Goal: Book appointment/travel/reservation

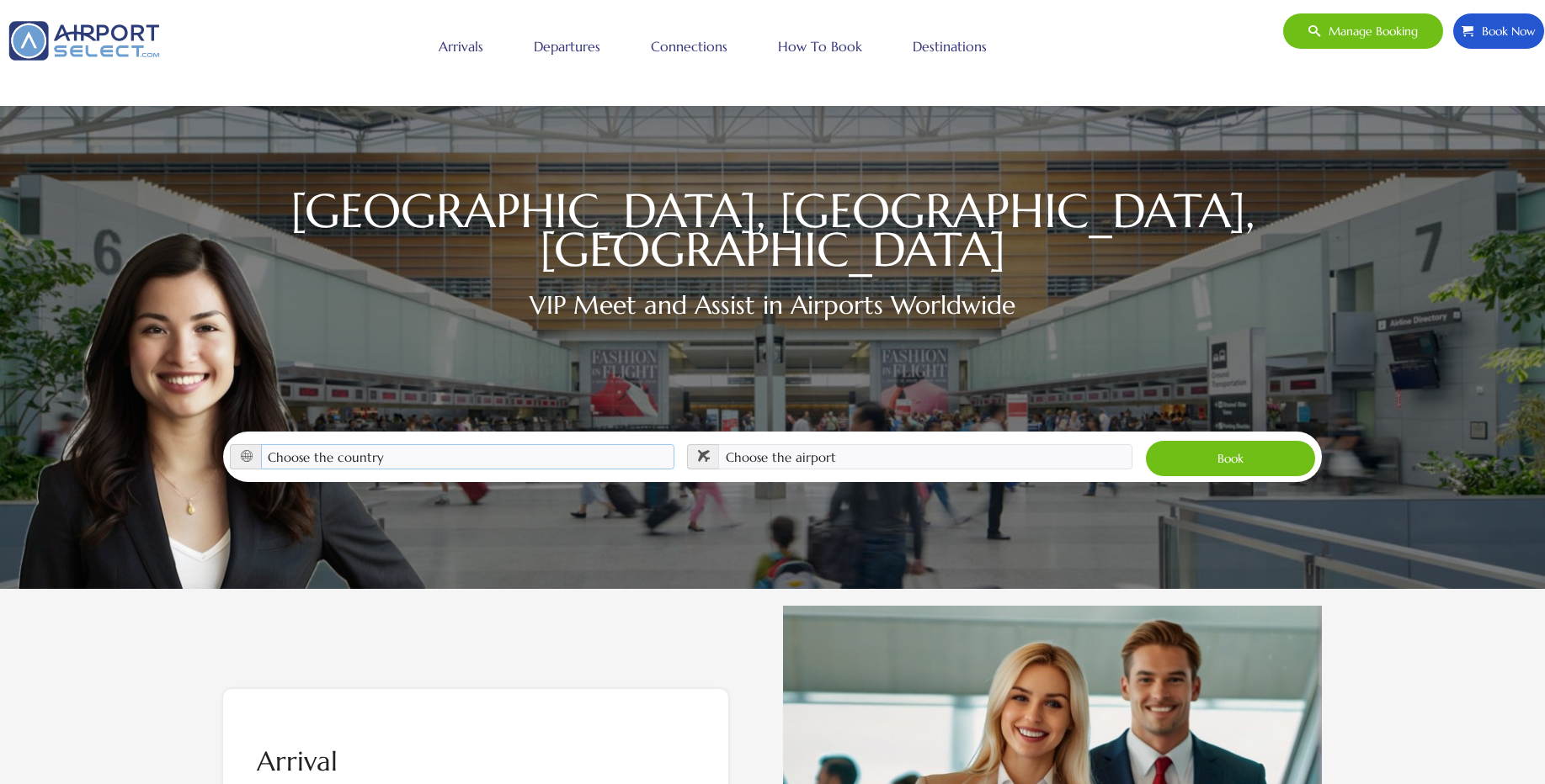
select select "[GEOGRAPHIC_DATA]"
click at [261, 444] on select "Choose the country [GEOGRAPHIC_DATA] [GEOGRAPHIC_DATA] [GEOGRAPHIC_DATA] [GEOGR…" at bounding box center [468, 457] width 414 height 25
select select "HPN"
click at [718, 444] on select "Choose the airport [GEOGRAPHIC_DATA] (ALB) [GEOGRAPHIC_DATA] ([GEOGRAPHIC_DATA]…" at bounding box center [925, 457] width 414 height 25
click at [1229, 441] on button "Book" at bounding box center [1231, 459] width 171 height 37
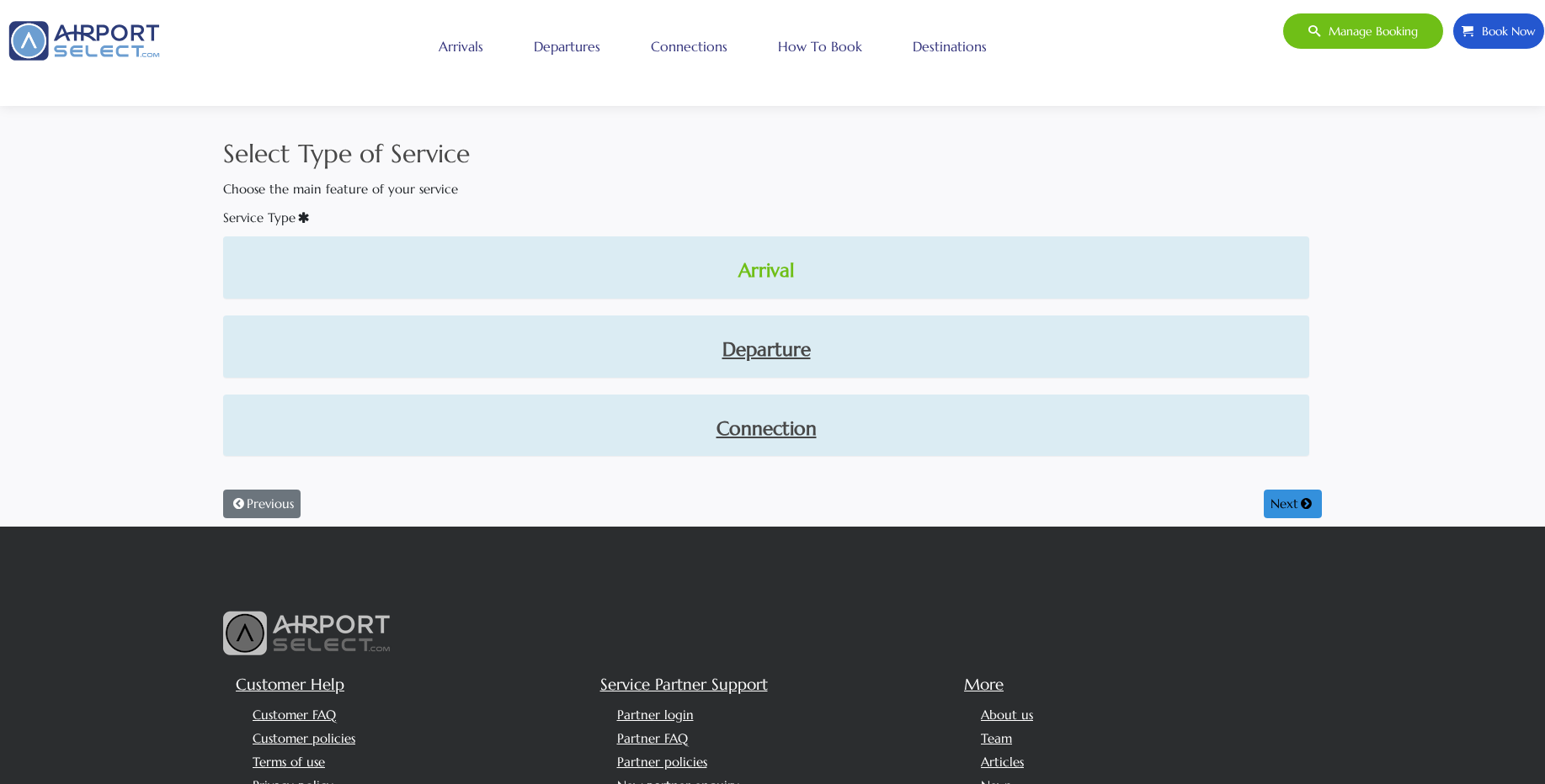
click at [771, 275] on link "Arrival" at bounding box center [766, 271] width 1059 height 29
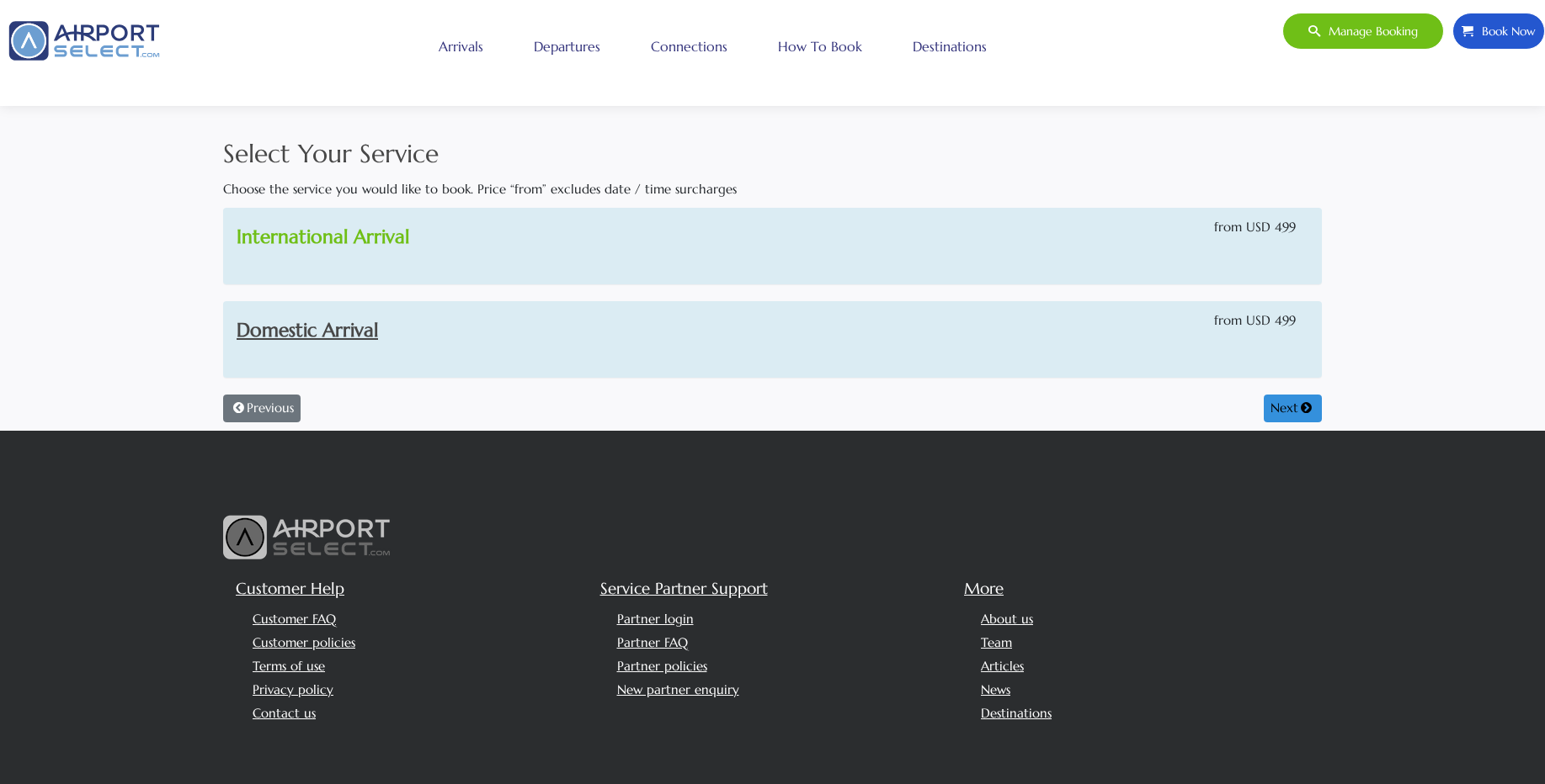
click at [385, 245] on link "International Arrival" at bounding box center [323, 236] width 173 height 24
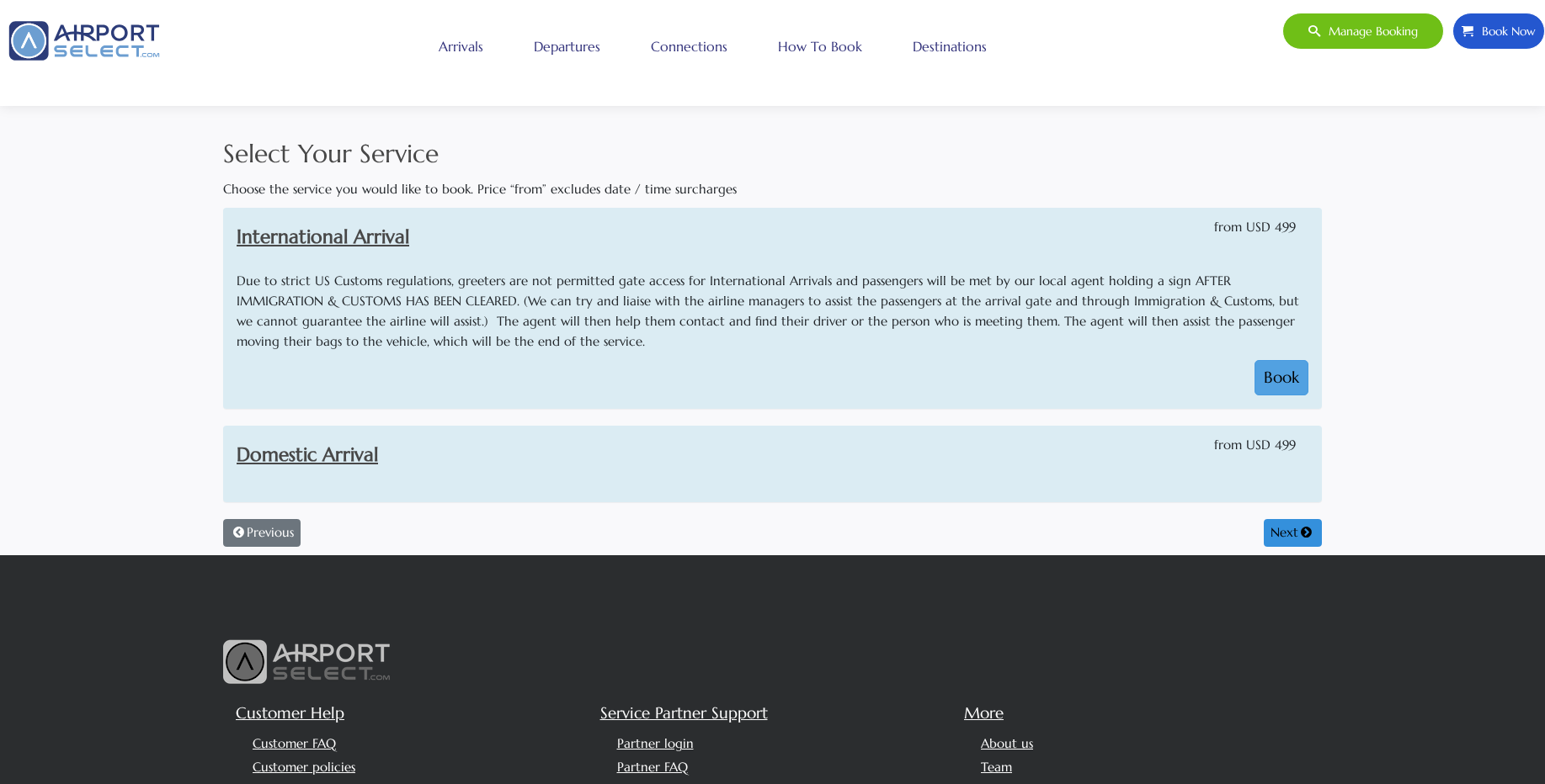
click at [1269, 389] on button "Book" at bounding box center [1282, 378] width 54 height 36
select select "1"
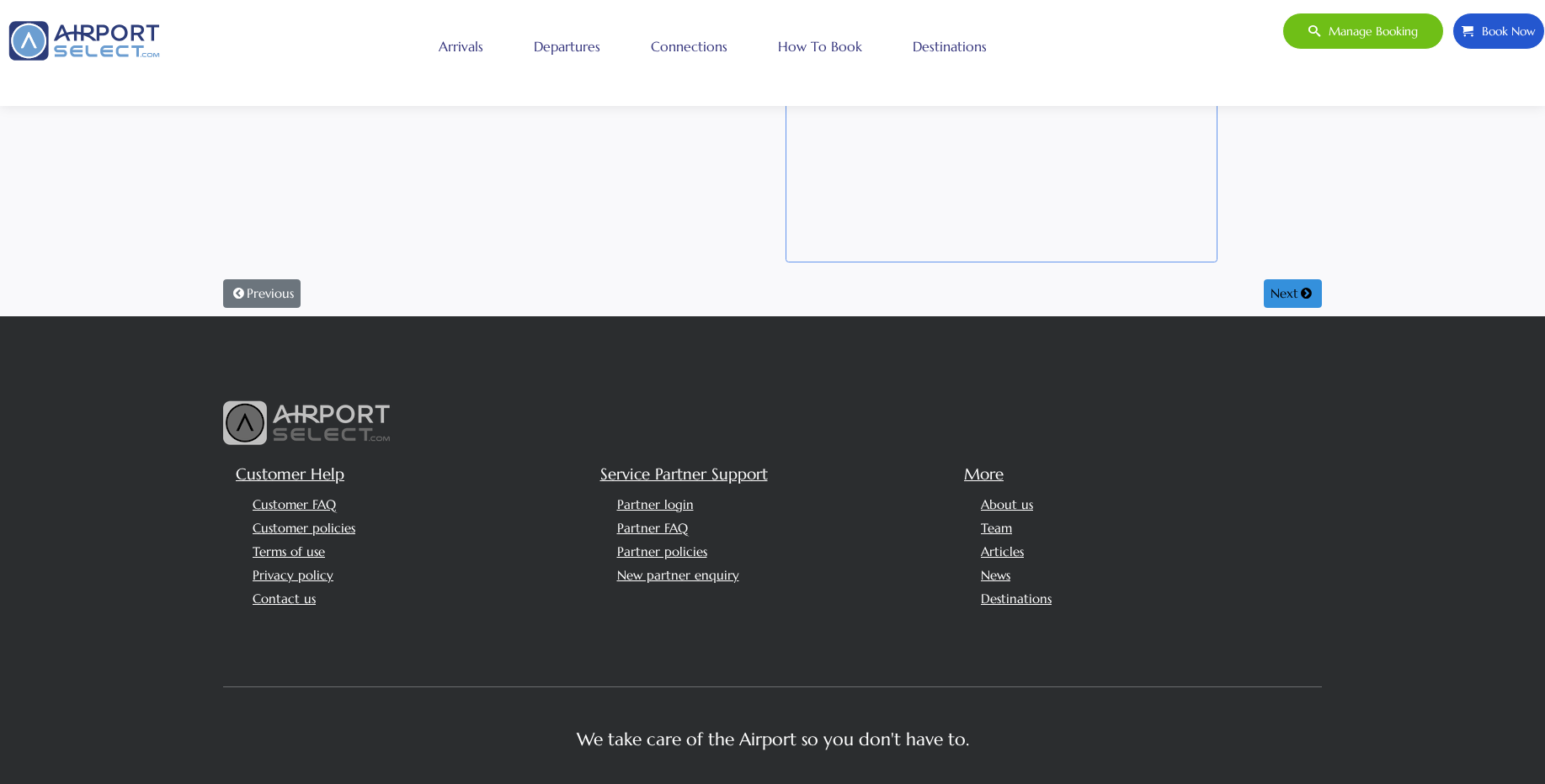
scroll to position [682, 0]
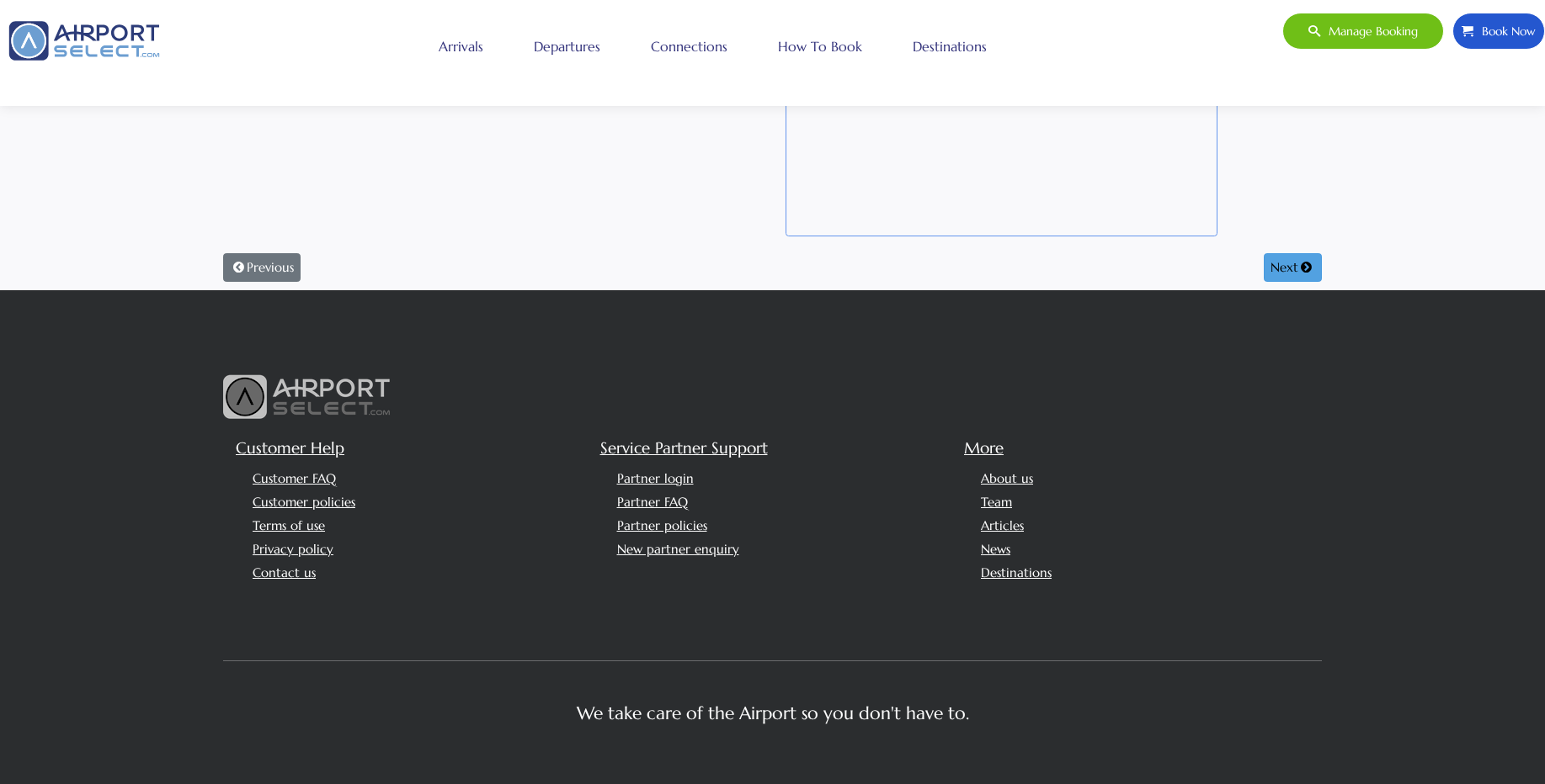
click at [1274, 268] on button "Next" at bounding box center [1293, 268] width 58 height 29
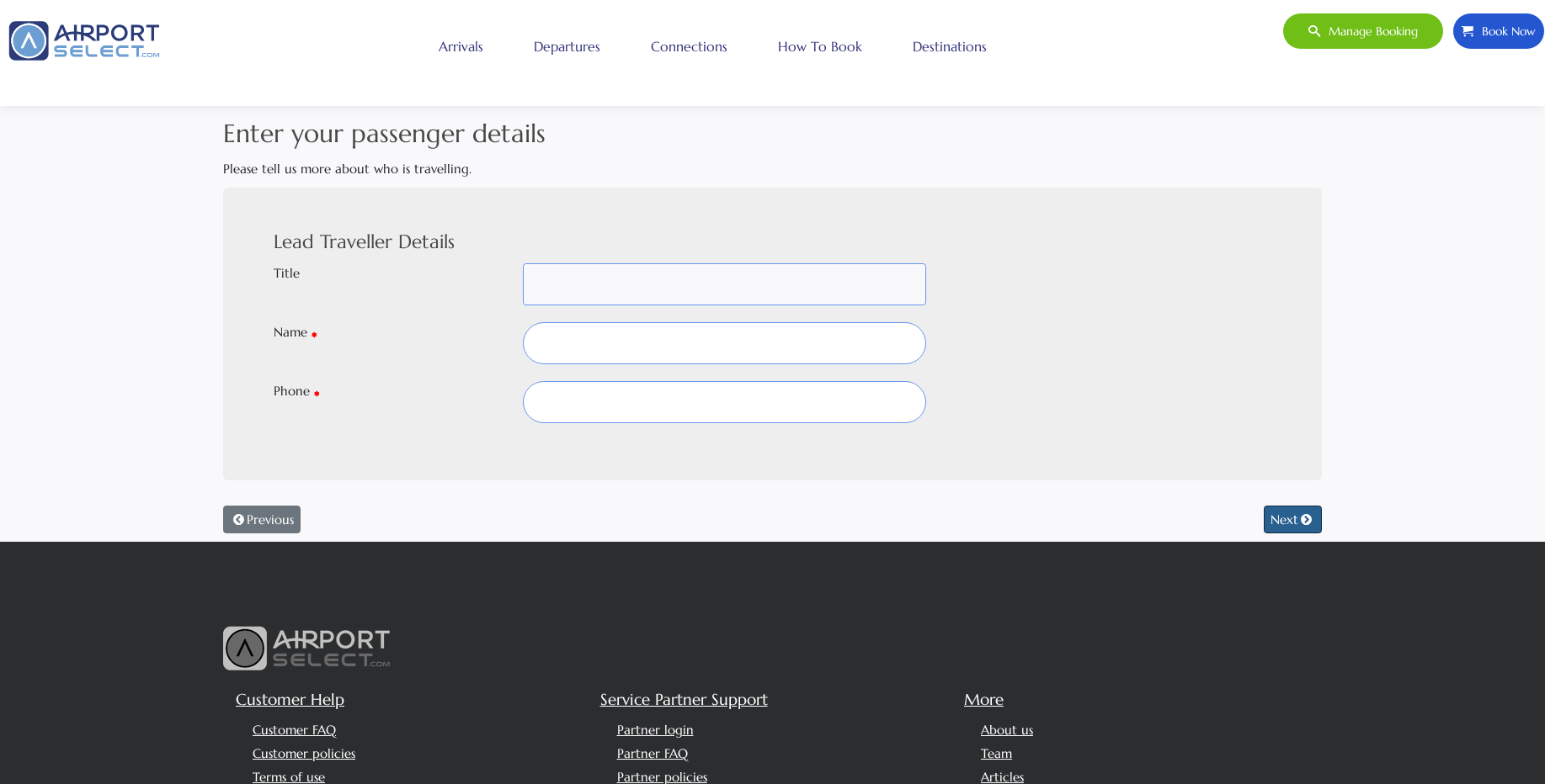
select select
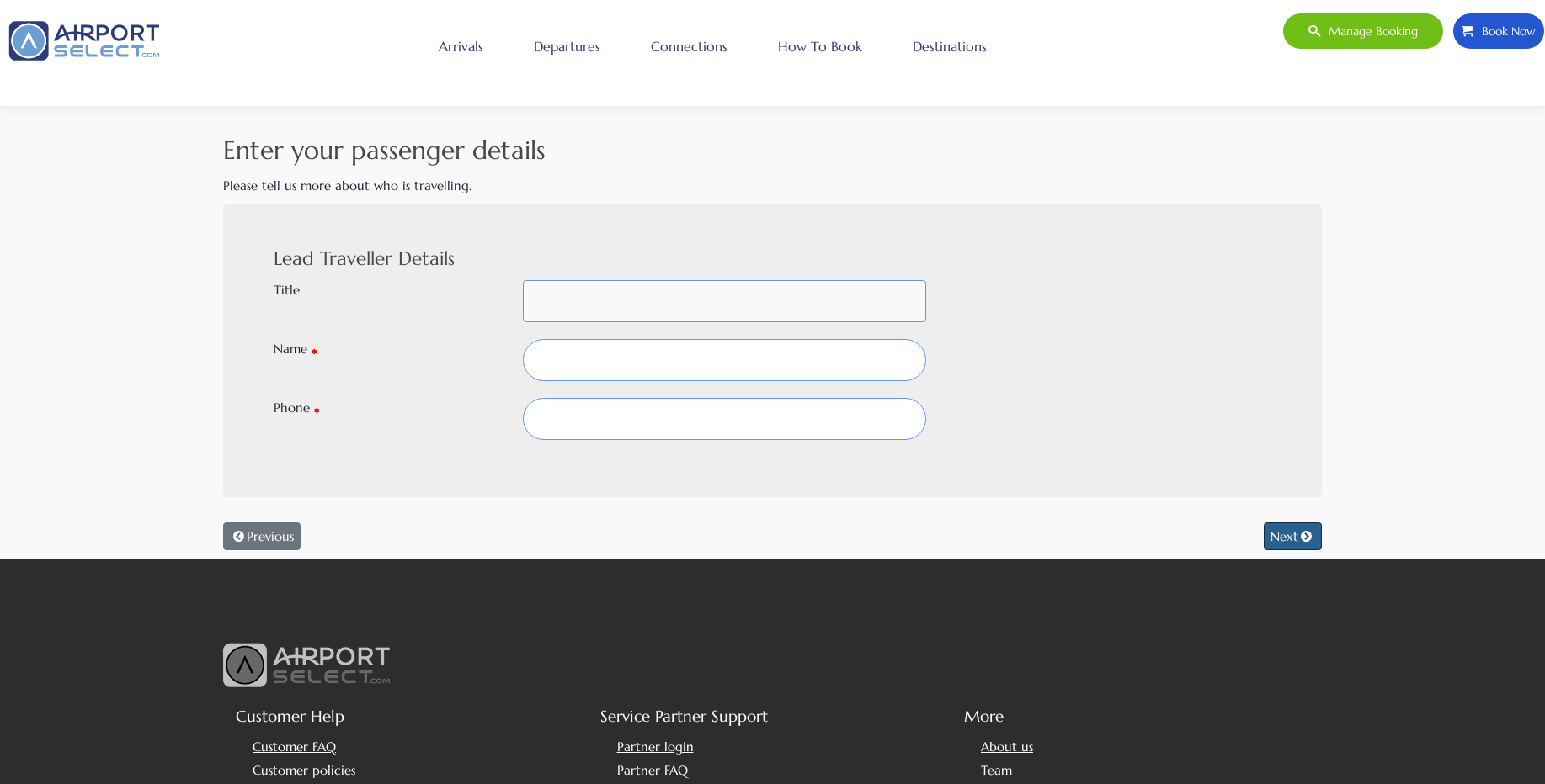
scroll to position [0, 0]
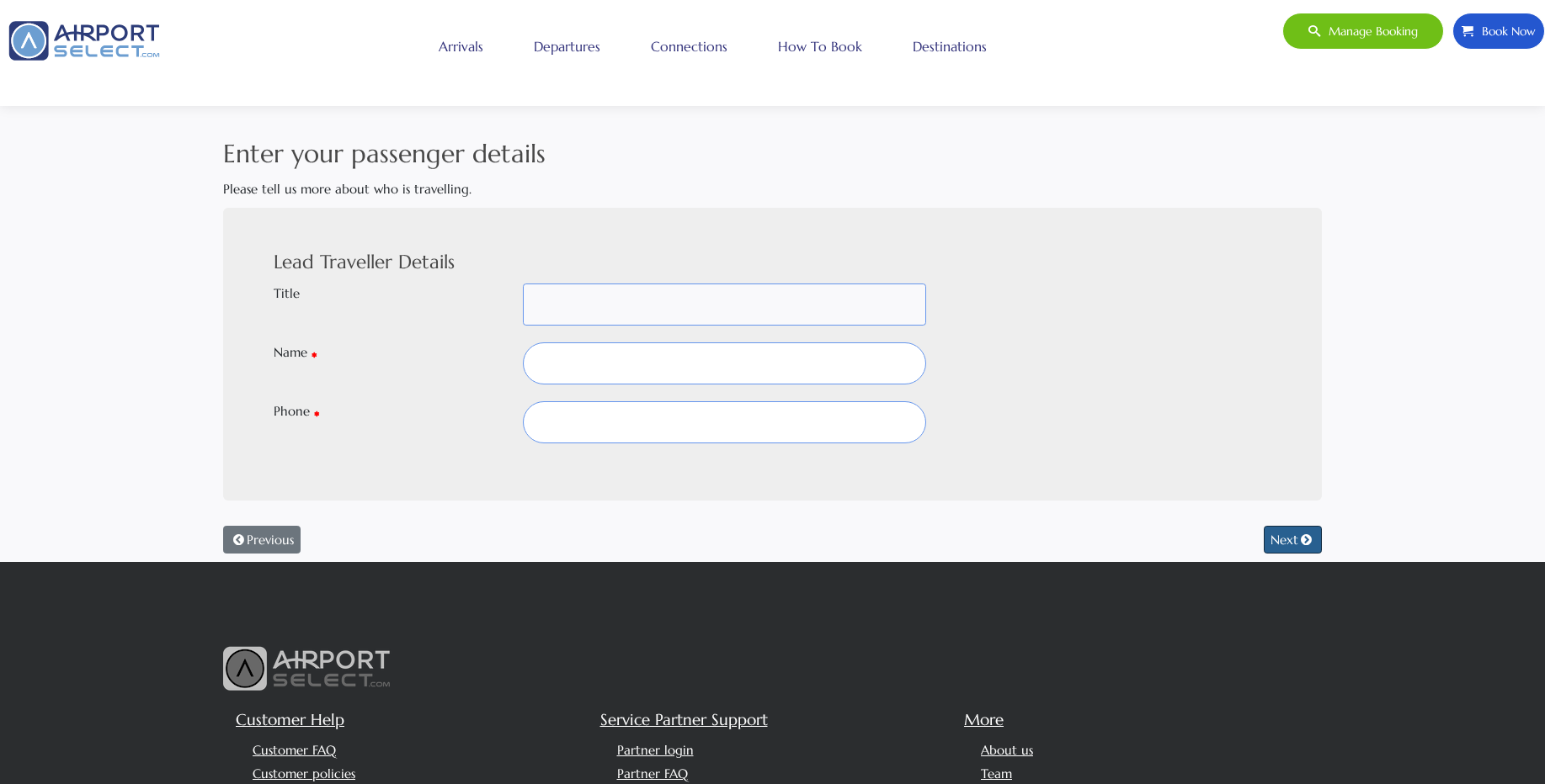
click at [1264, 526] on button "Next" at bounding box center [1293, 540] width 58 height 29
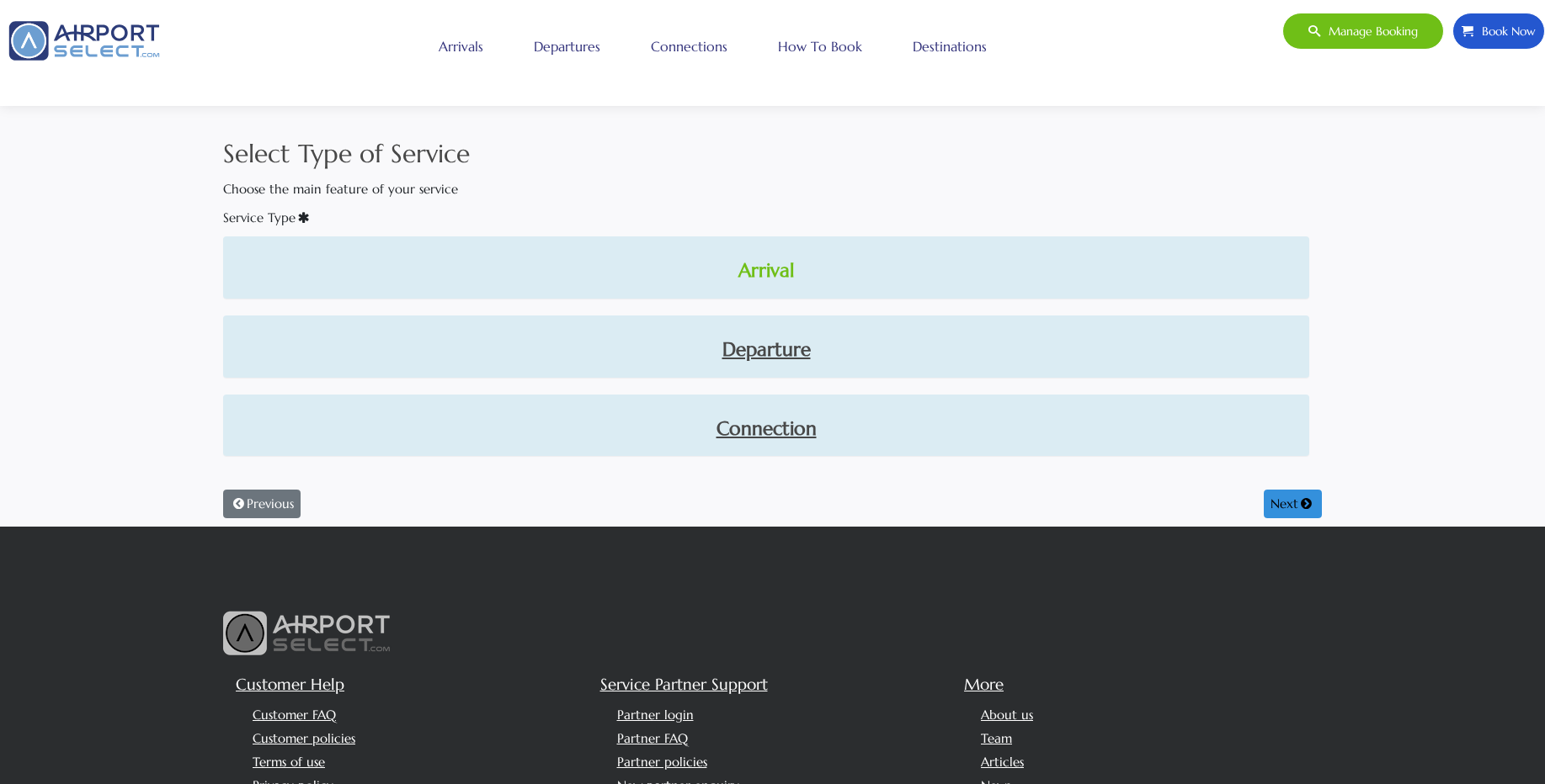
click at [770, 273] on link "Arrival" at bounding box center [766, 271] width 1059 height 29
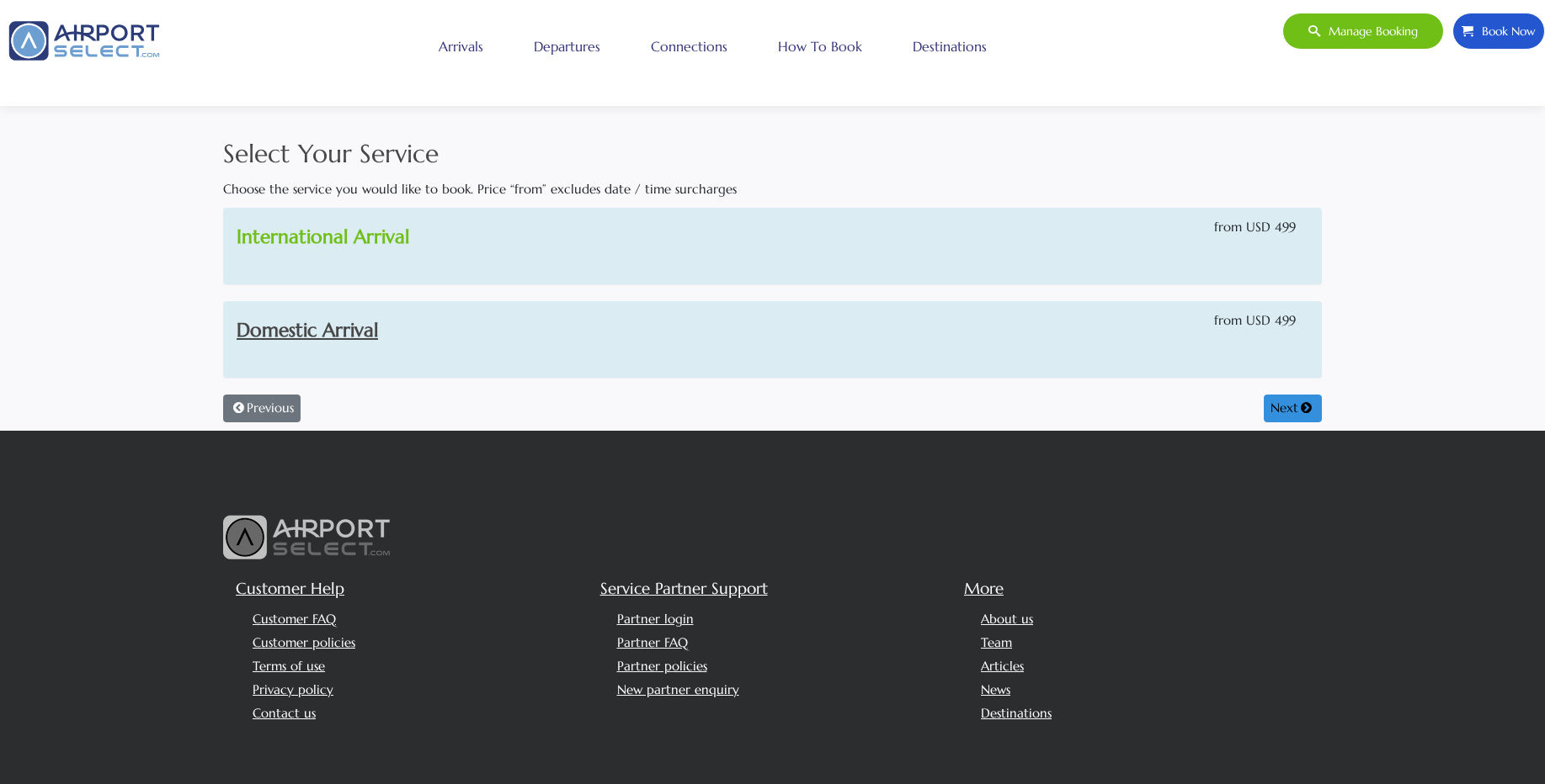
click at [376, 233] on link "International Arrival" at bounding box center [323, 236] width 173 height 24
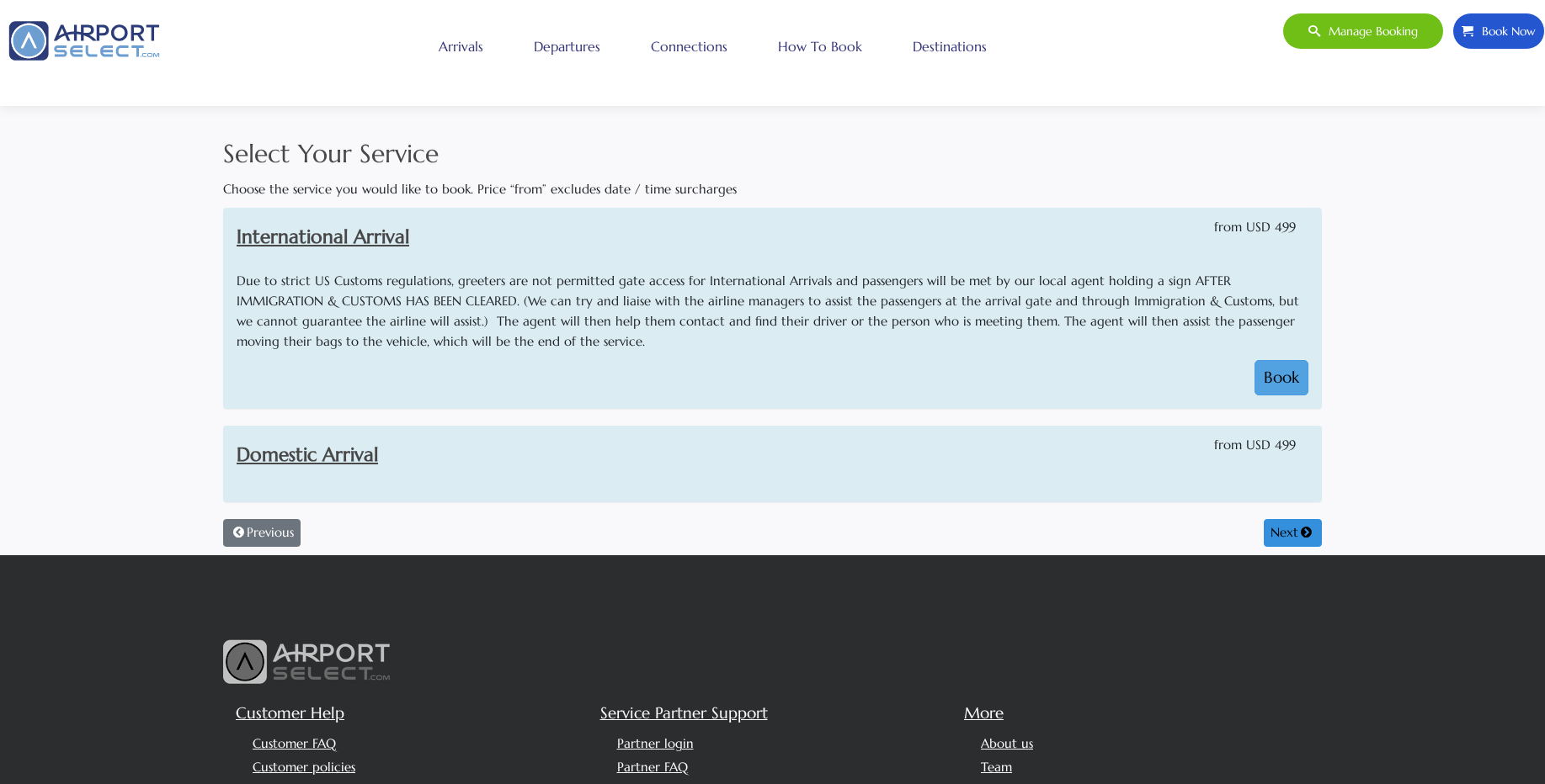
click at [1284, 379] on button "Book" at bounding box center [1282, 378] width 54 height 36
select select "1"
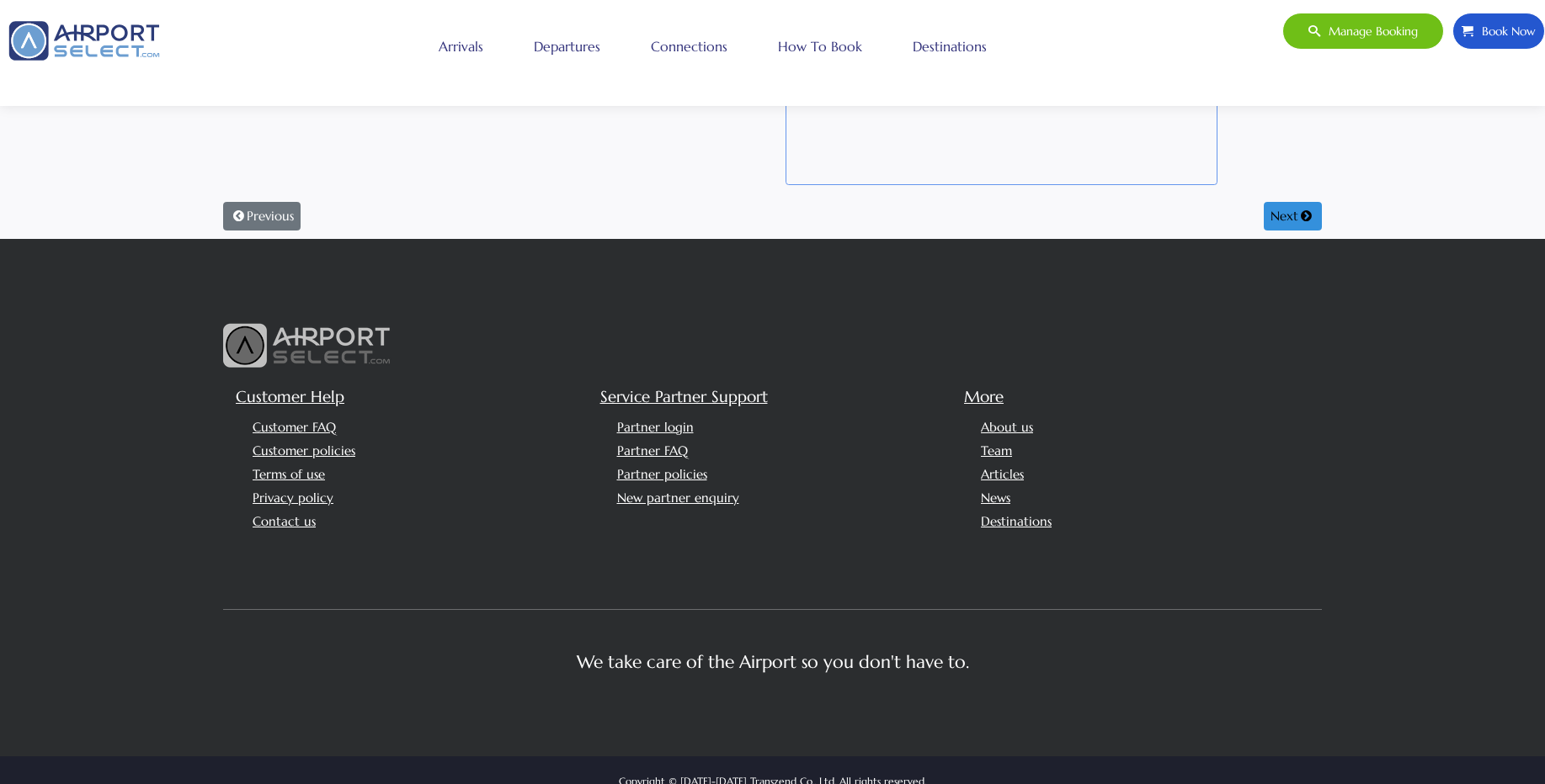
scroll to position [740, 0]
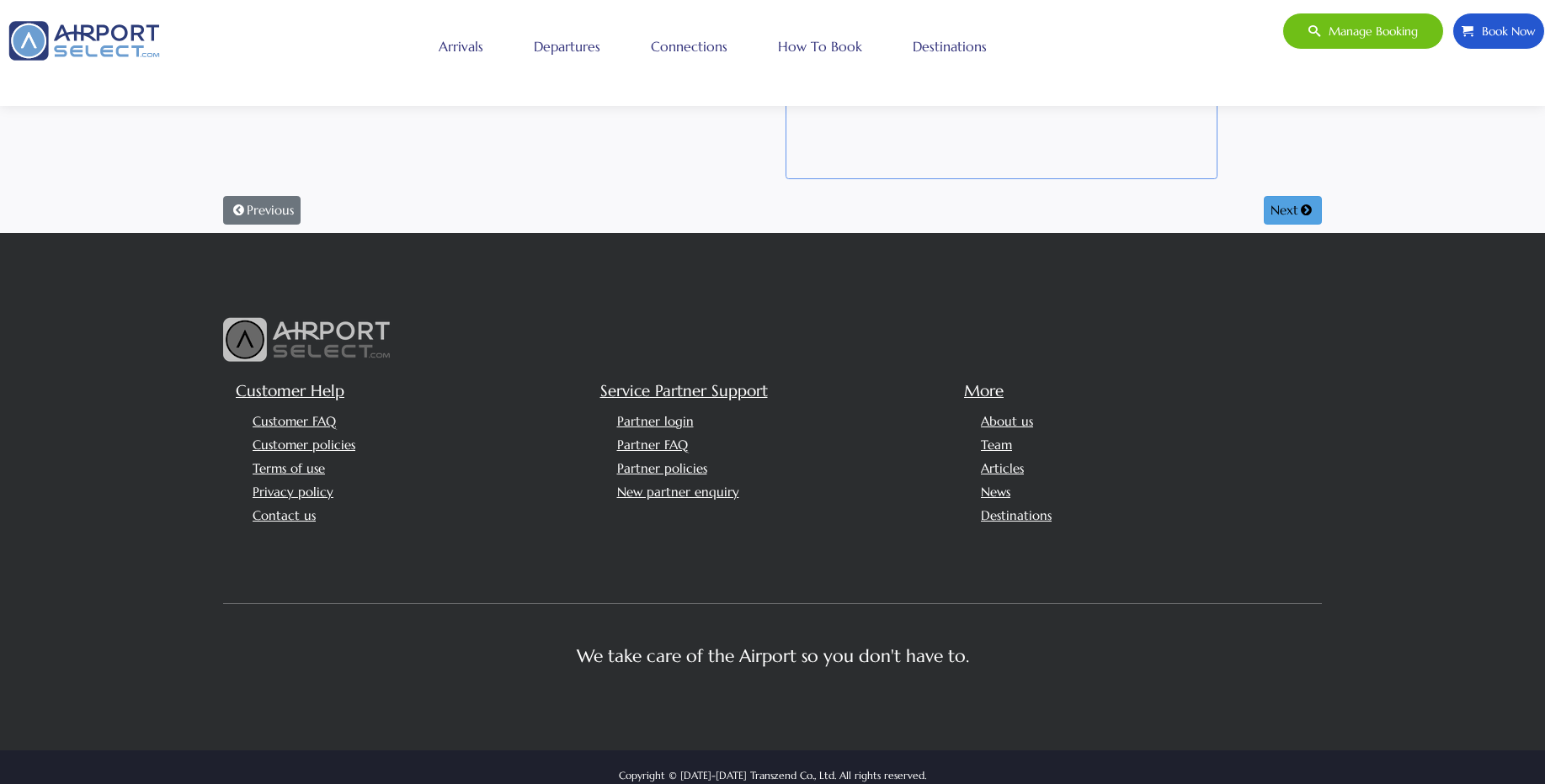
click at [1279, 216] on button "Next" at bounding box center [1293, 211] width 58 height 29
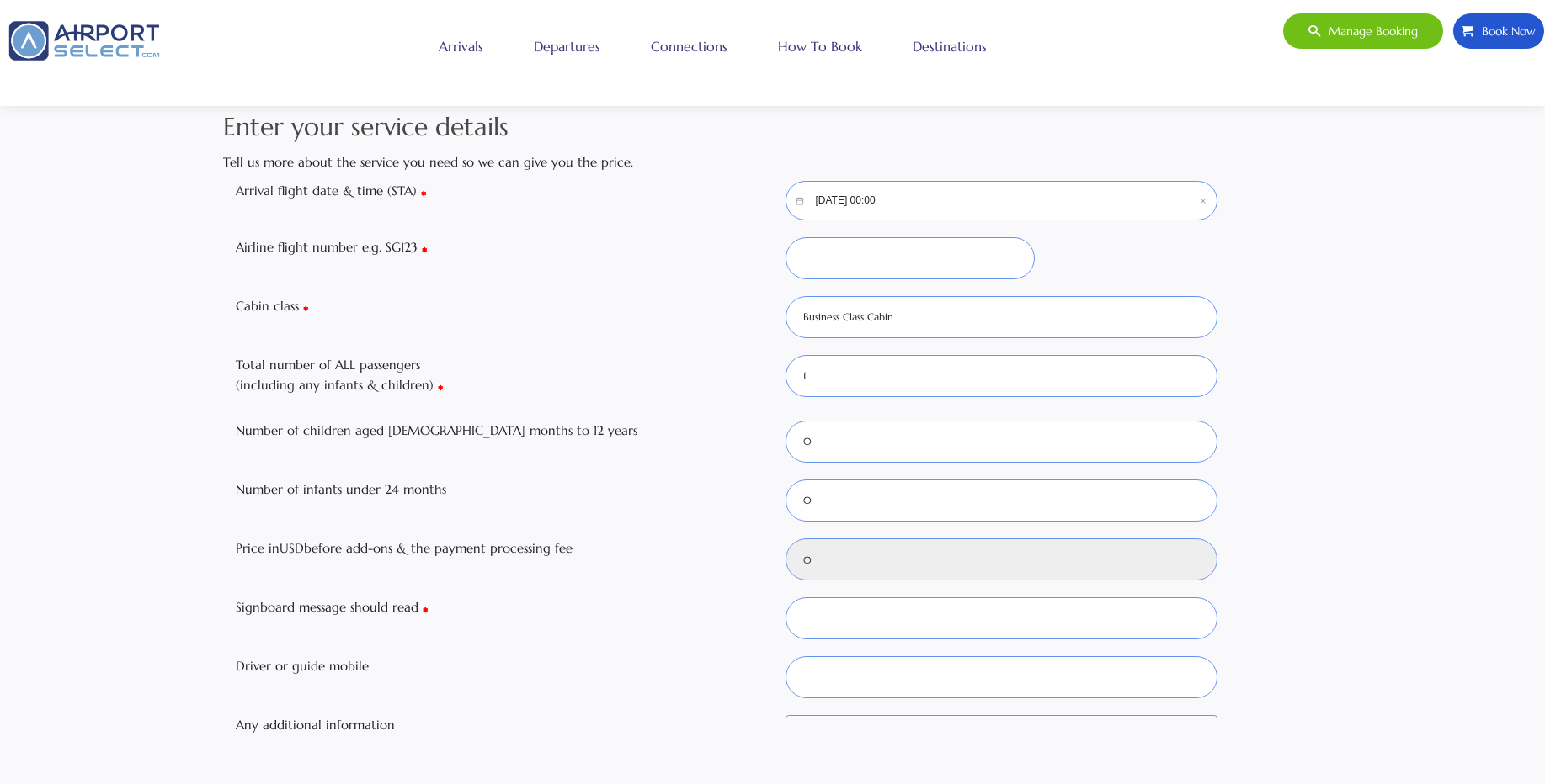
scroll to position [0, 0]
